Goal: Register for event/course

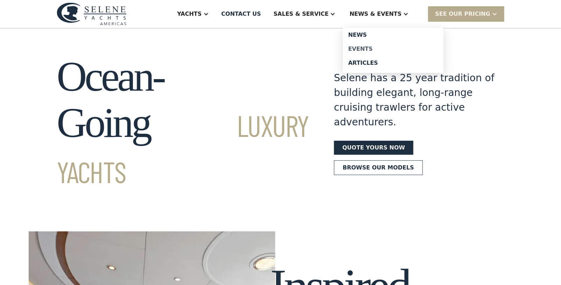
click at [382, 46] on div "Events" at bounding box center [393, 49] width 90 height 6
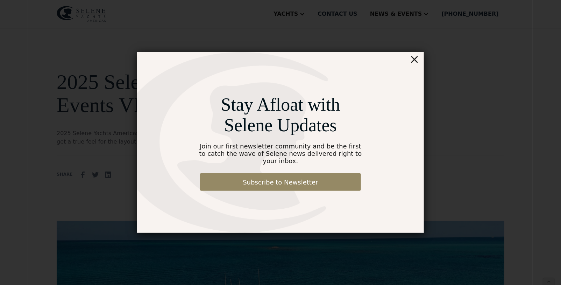
click at [417, 65] on div "×" at bounding box center [415, 59] width 10 height 14
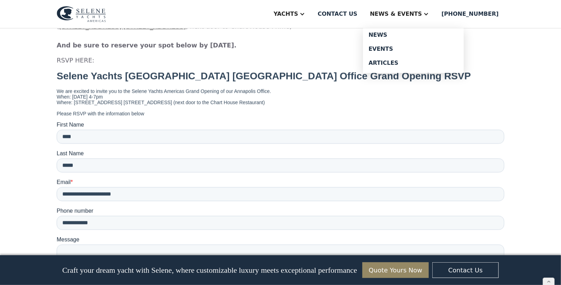
scroll to position [634, 0]
